Goal: Information Seeking & Learning: Learn about a topic

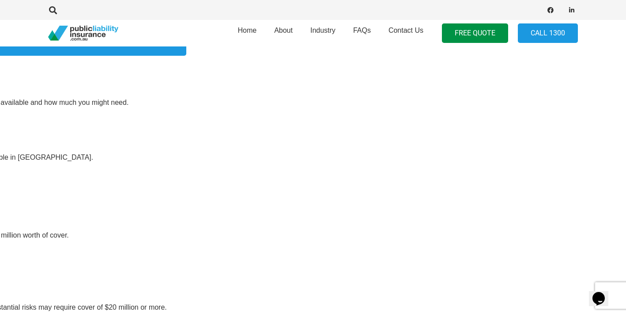
scroll to position [254, 392]
drag, startPoint x: 153, startPoint y: 229, endPoint x: 455, endPoint y: 256, distance: 302.9
click at [90, 30] on img "pli_logotransparent" at bounding box center [83, 33] width 70 height 15
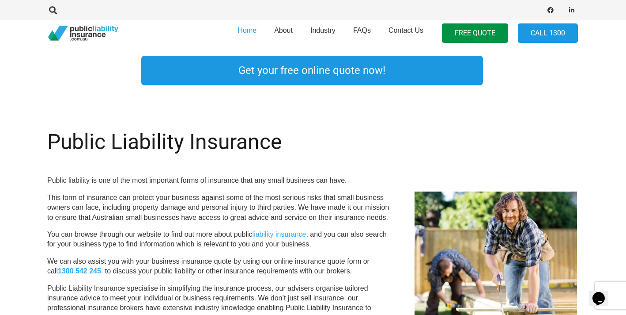
scroll to position [286, 1]
